Goal: Task Accomplishment & Management: Use online tool/utility

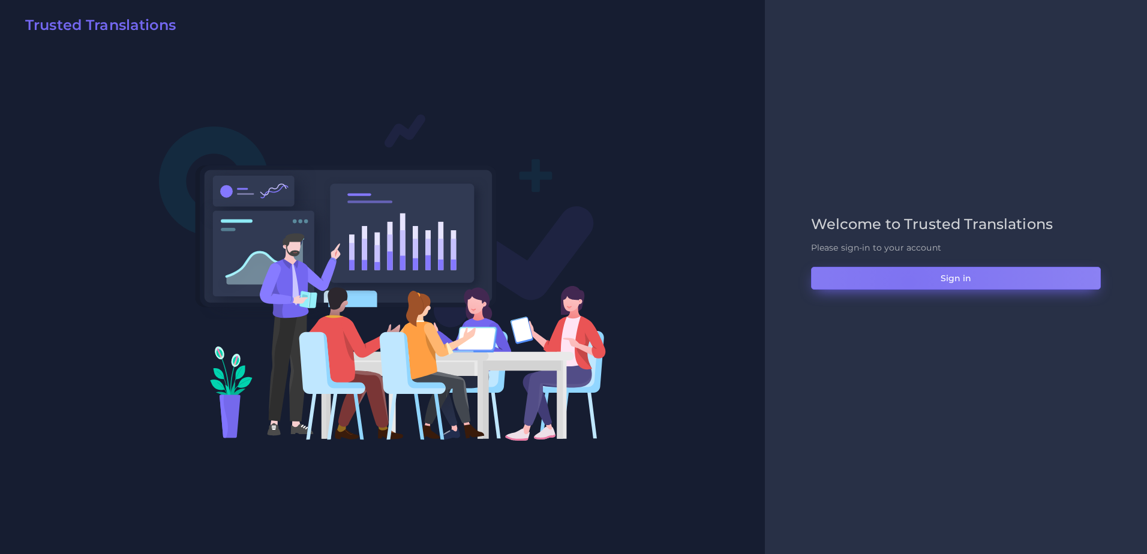
click at [908, 282] on button "Sign in" at bounding box center [956, 278] width 290 height 23
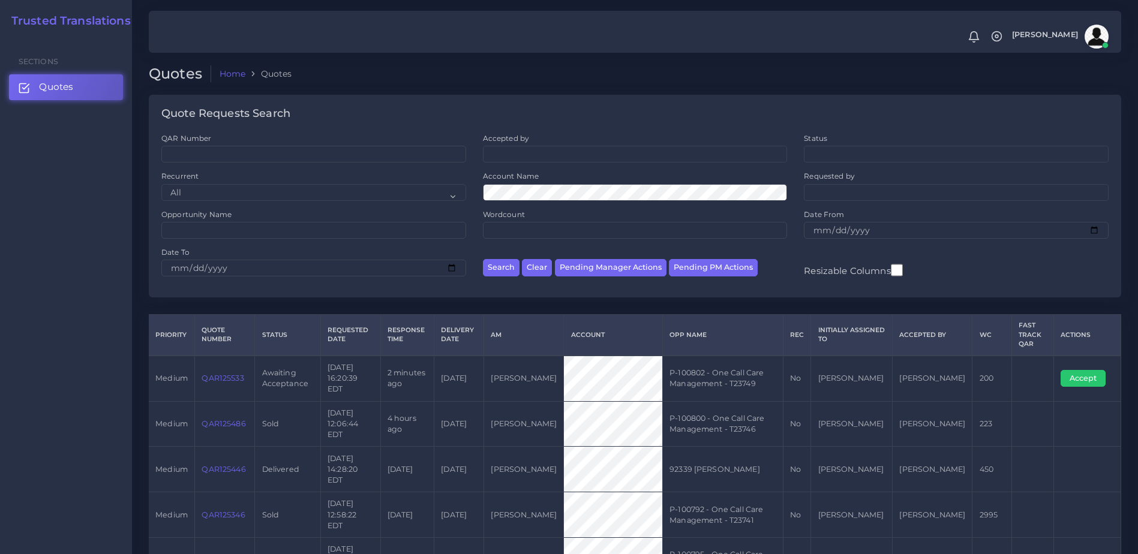
click at [225, 374] on link "QAR125533" at bounding box center [223, 378] width 42 height 9
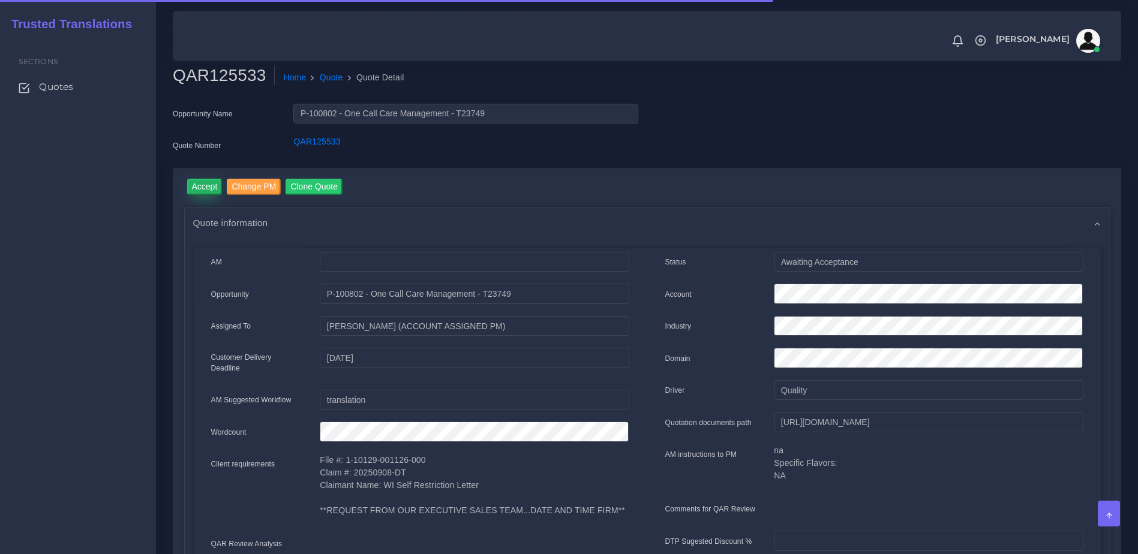
click at [191, 186] on input "Accept" at bounding box center [204, 187] width 35 height 16
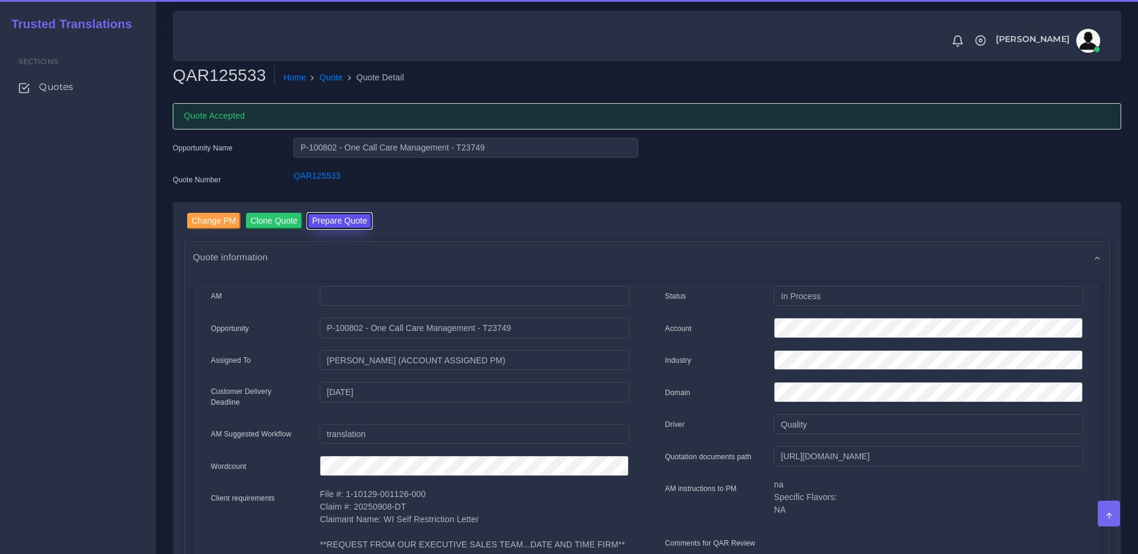
click at [349, 217] on button "Prepare Quote" at bounding box center [339, 221] width 65 height 16
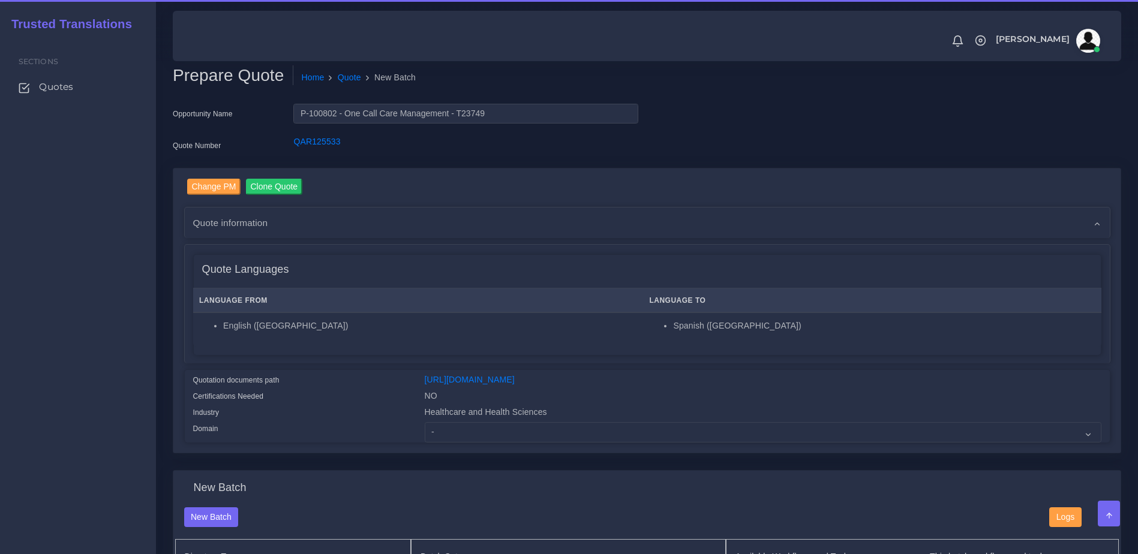
click at [462, 452] on div "Change PM Clone Quote Quote information AM NO" at bounding box center [646, 311] width 947 height 285
drag, startPoint x: 462, startPoint y: 442, endPoint x: 462, endPoint y: 431, distance: 10.2
click at [462, 442] on select "- Advertising and Media Agriculture, Forestry and Fishing Architecture, Buildin…" at bounding box center [763, 432] width 677 height 20
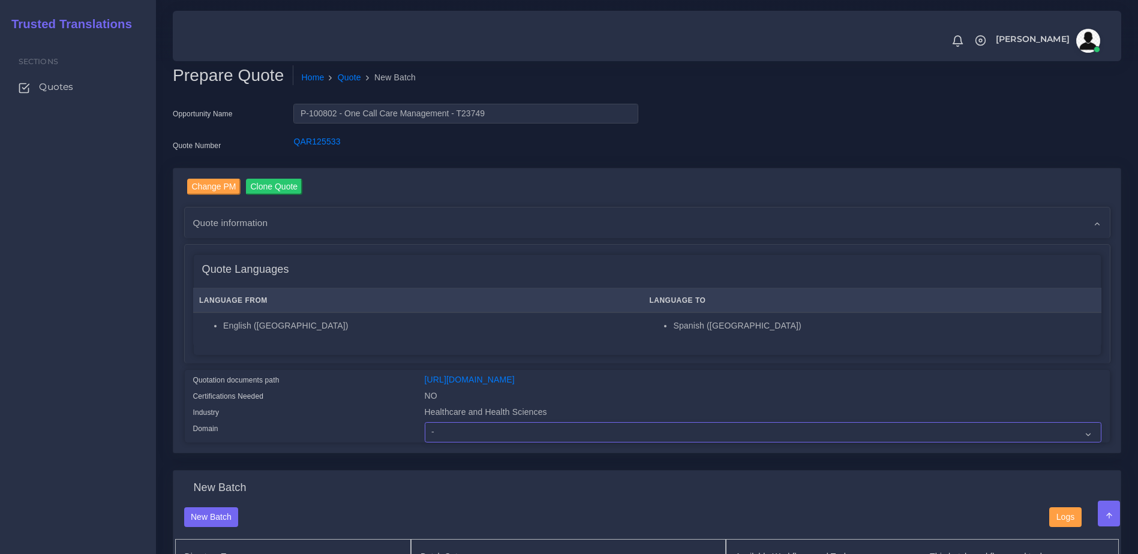
select select "Healthcare and Health Sciences"
click at [425, 431] on select "- Advertising and Media Agriculture, Forestry and Fishing Architecture, Buildin…" at bounding box center [763, 432] width 677 height 20
click at [322, 406] on div "Certifications Needed" at bounding box center [300, 398] width 232 height 16
click at [202, 527] on button "New Batch" at bounding box center [211, 517] width 55 height 20
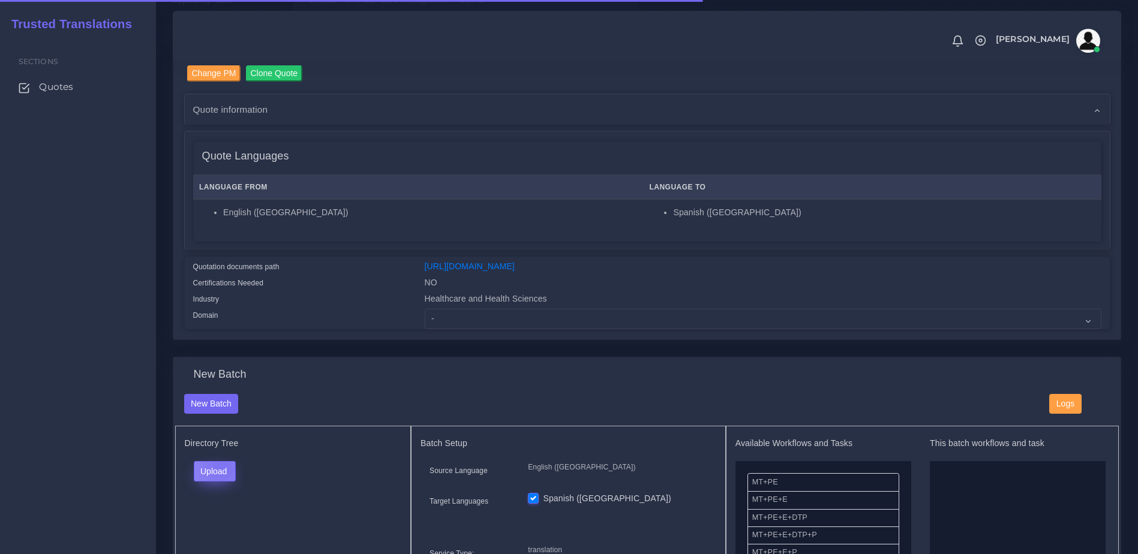
click at [222, 477] on button "Upload" at bounding box center [215, 471] width 43 height 20
click at [232, 525] on label "Files" at bounding box center [235, 517] width 83 height 15
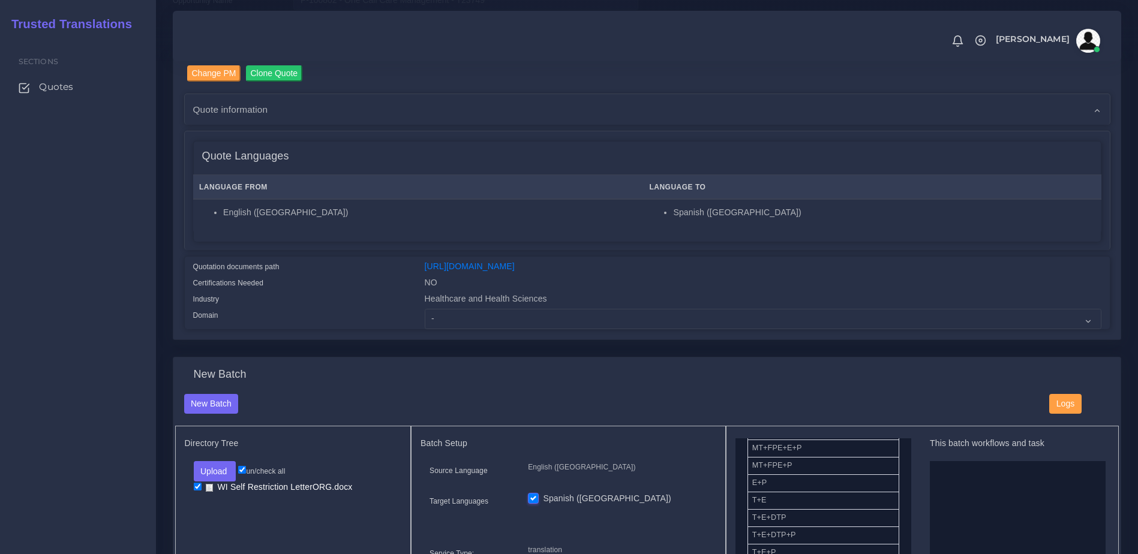
scroll to position [218, 0]
drag, startPoint x: 782, startPoint y: 549, endPoint x: 968, endPoint y: 520, distance: 187.7
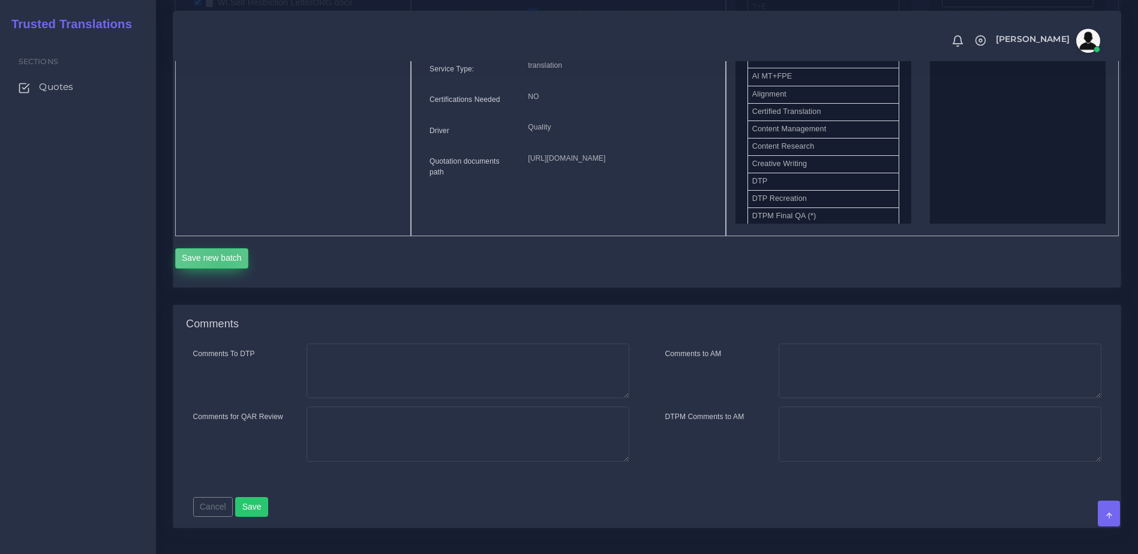
click at [220, 269] on button "Save new batch" at bounding box center [212, 258] width 74 height 20
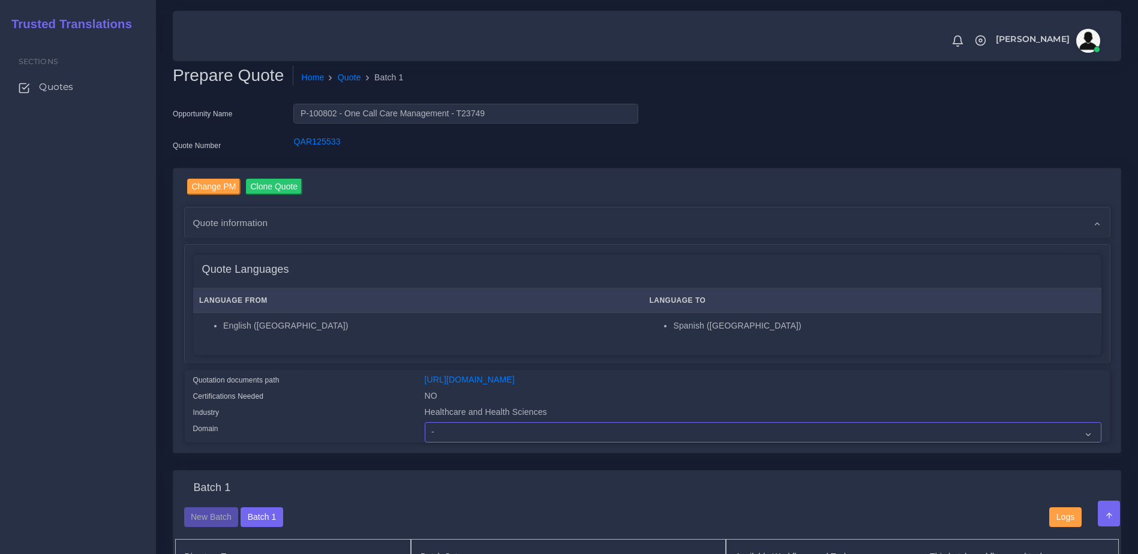
click at [494, 442] on select "- Advertising and Media Agriculture, Forestry and Fishing Architecture, Buildin…" at bounding box center [763, 432] width 677 height 20
select select "Healthcare and Health Sciences"
click at [425, 431] on select "- Advertising and Media Agriculture, Forestry and Fishing Architecture, Buildin…" at bounding box center [763, 432] width 677 height 20
click at [352, 389] on div "Quotation documents path" at bounding box center [300, 382] width 232 height 16
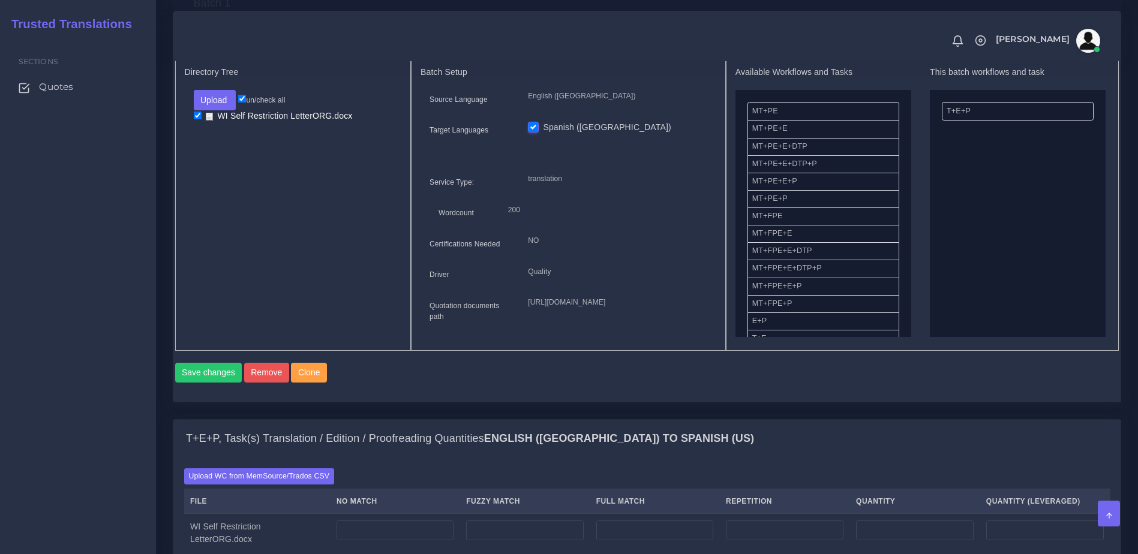
scroll to position [723, 0]
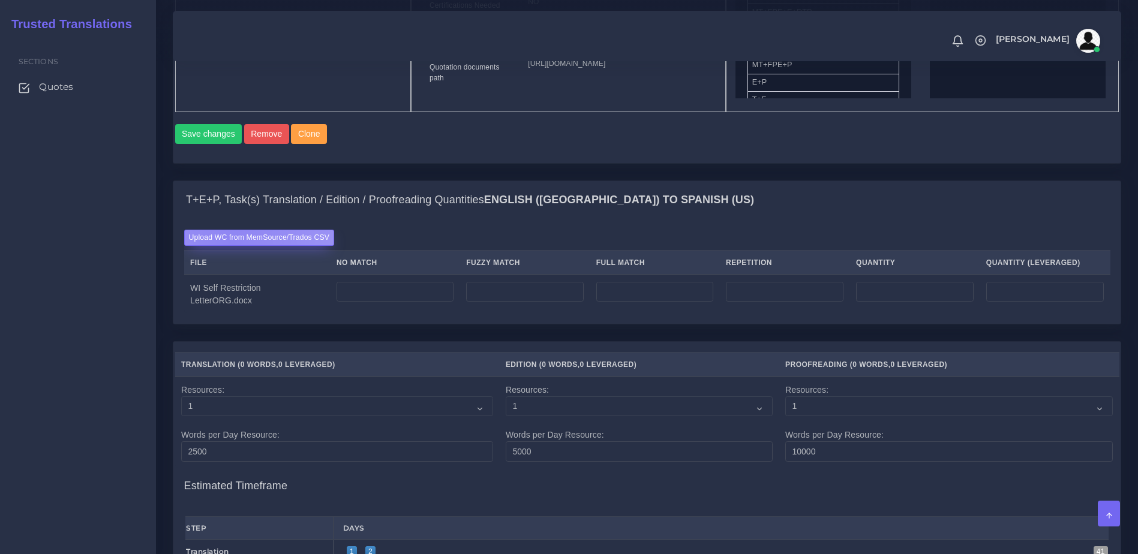
click at [232, 246] on label "Upload WC from MemSource/Trados CSV" at bounding box center [259, 238] width 151 height 16
click at [0, 0] on input "Upload WC from MemSource/Trados CSV" at bounding box center [0, 0] width 0 height 0
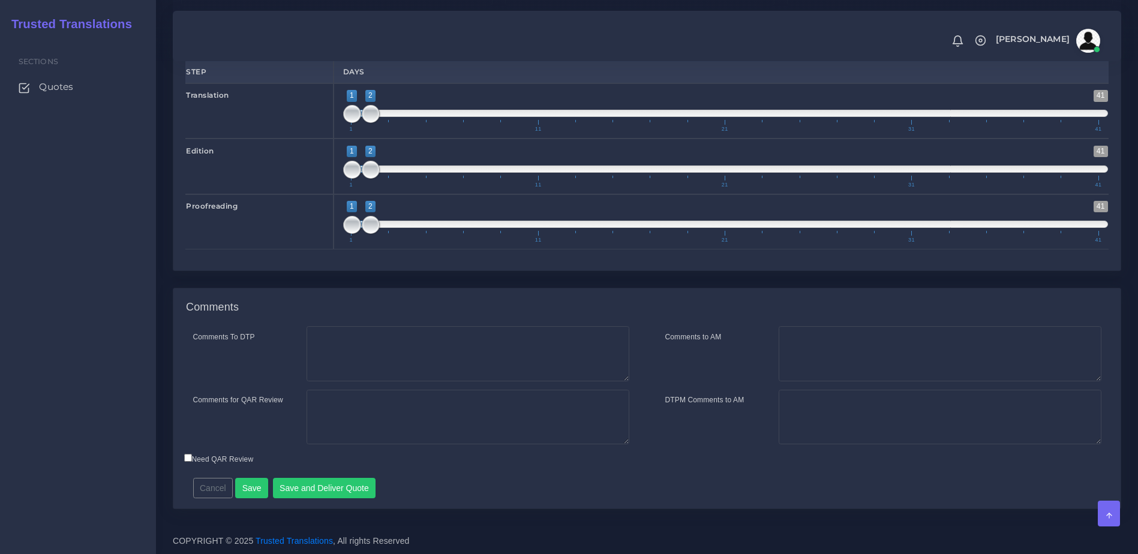
scroll to position [1256, 0]
click at [292, 489] on button "Save and Deliver Quote" at bounding box center [324, 488] width 103 height 20
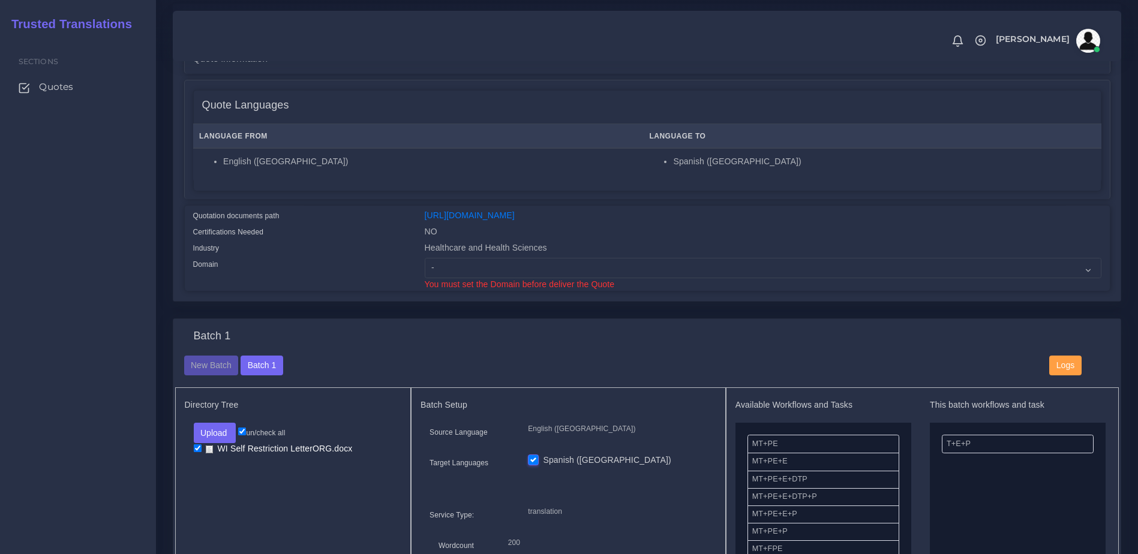
click at [464, 258] on div "Healthcare and Health Sciences" at bounding box center [763, 250] width 695 height 16
click at [470, 275] on select "- Advertising and Media Agriculture, Forestry and Fishing Architecture, Buildin…" at bounding box center [763, 268] width 677 height 20
select select "Healthcare and Health Sciences"
click at [425, 267] on select "- Advertising and Media Agriculture, Forestry and Fishing Architecture, Buildin…" at bounding box center [763, 268] width 677 height 20
click at [404, 208] on div "Quotation documents path https://workdrive.zoho.com/fgoh3e43b1a1fe2124b65bedd7c…" at bounding box center [647, 248] width 925 height 85
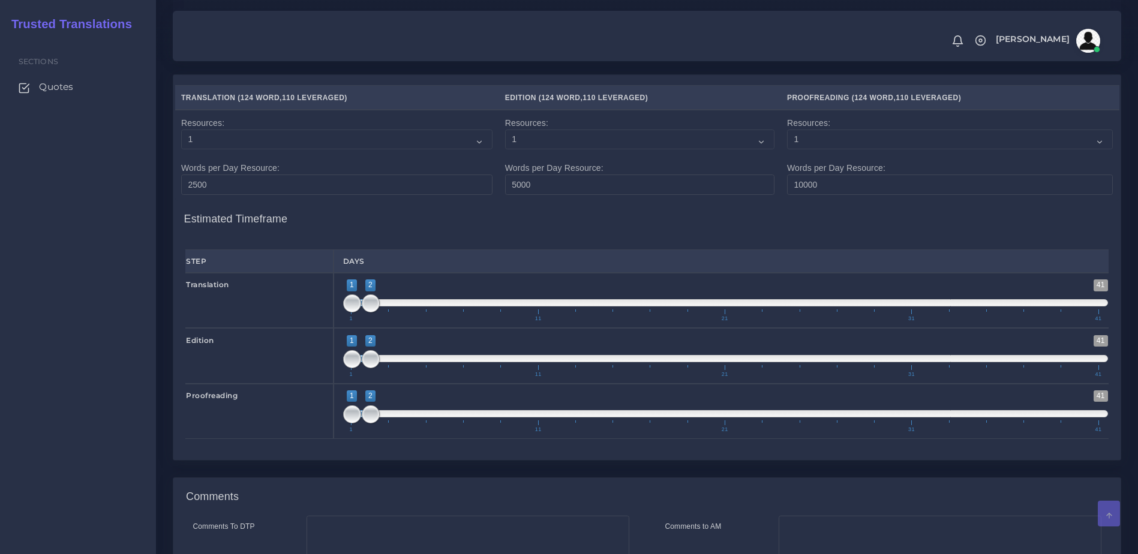
scroll to position [1269, 0]
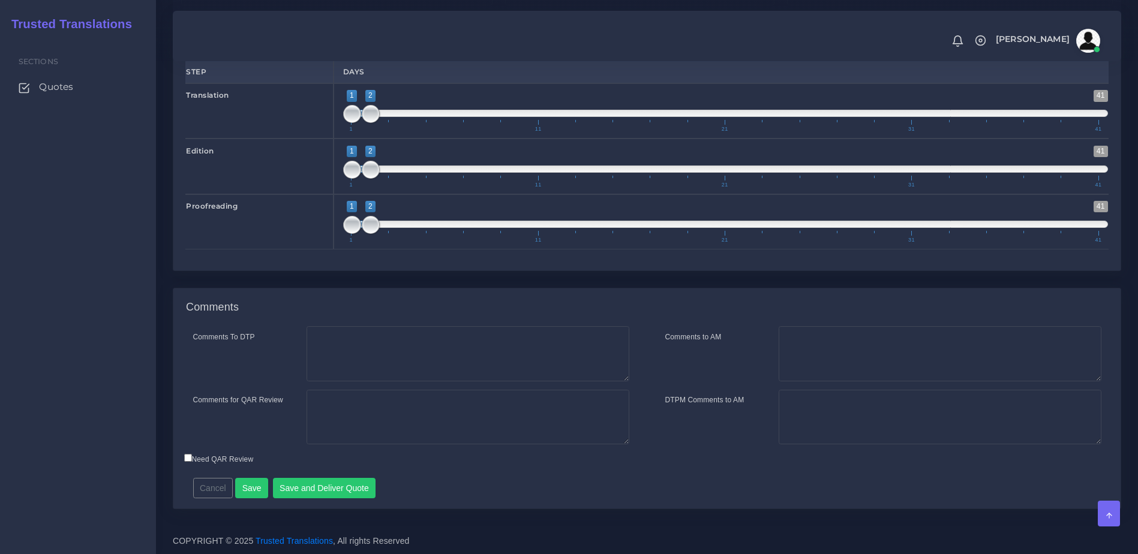
click at [334, 473] on div "Cancel Save Save and Deliver Quote Remember to fill in the estimated time for e…" at bounding box center [531, 483] width 695 height 29
click at [337, 480] on button "Save and Deliver Quote" at bounding box center [324, 488] width 103 height 20
